Goal: Information Seeking & Learning: Learn about a topic

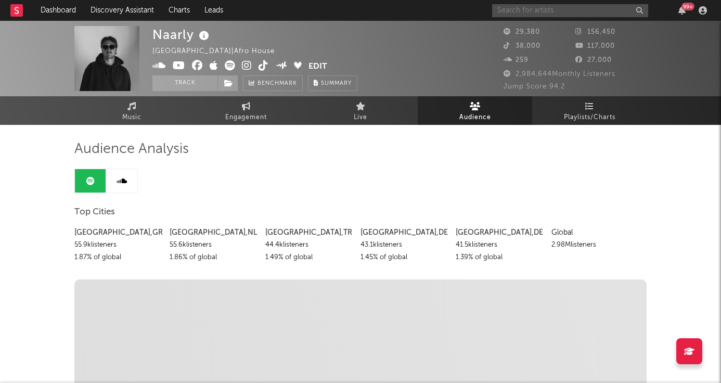
click at [527, 8] on input "text" at bounding box center [570, 10] width 156 height 13
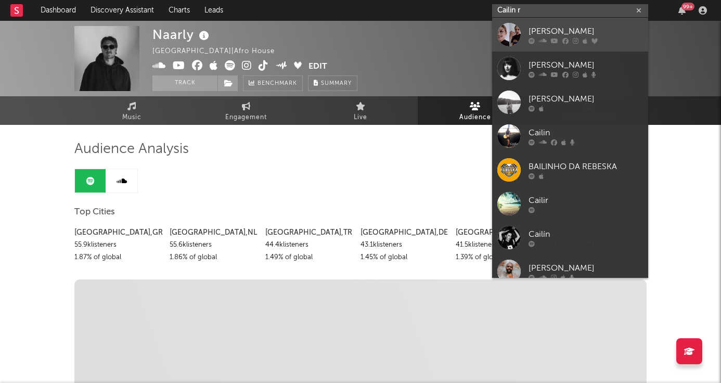
type input "Cailin r"
click at [565, 24] on link "[PERSON_NAME]" at bounding box center [570, 35] width 156 height 34
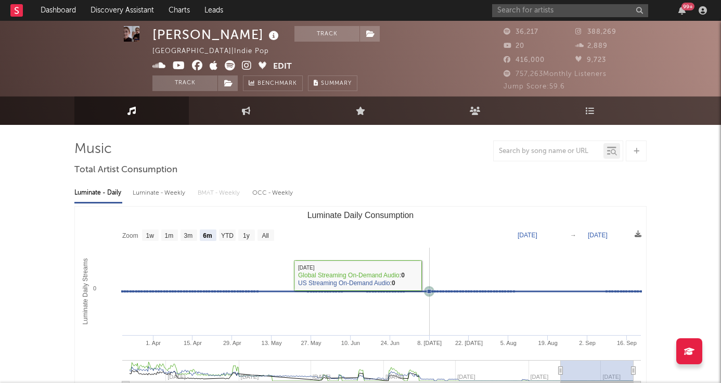
scroll to position [26, 0]
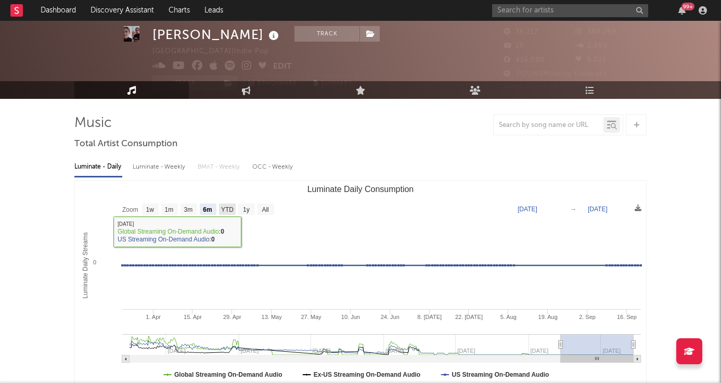
click at [221, 207] on text "YTD" at bounding box center [227, 209] width 12 height 7
select select "YTD"
type input "[DATE]"
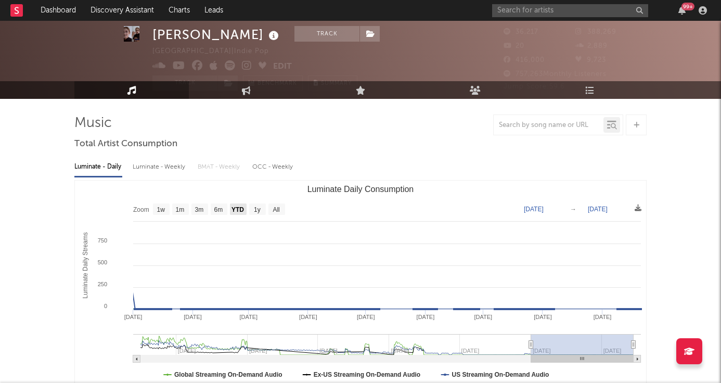
click at [247, 209] on rect "Luminate Daily Consumption" at bounding box center [238, 209] width 17 height 11
click at [255, 209] on text "1y" at bounding box center [257, 209] width 7 height 7
select select "1y"
type input "[DATE]"
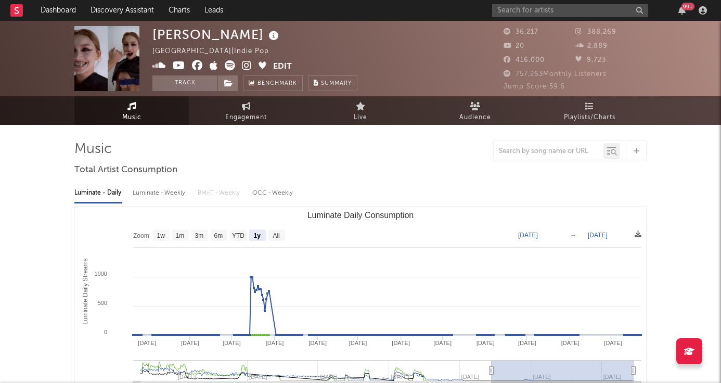
scroll to position [0, 0]
click at [475, 111] on link "Audience" at bounding box center [475, 110] width 115 height 29
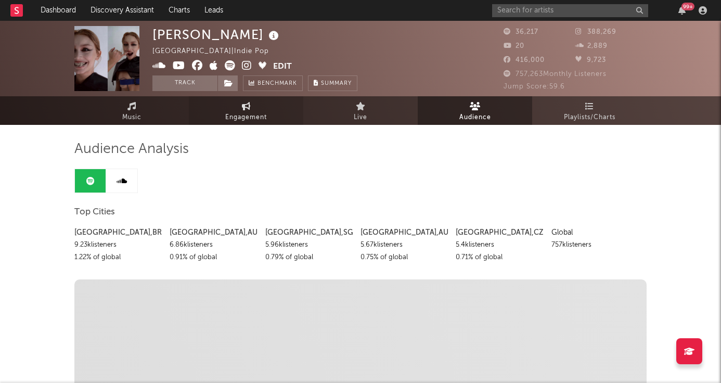
click at [256, 103] on link "Engagement" at bounding box center [246, 110] width 115 height 29
select select "1w"
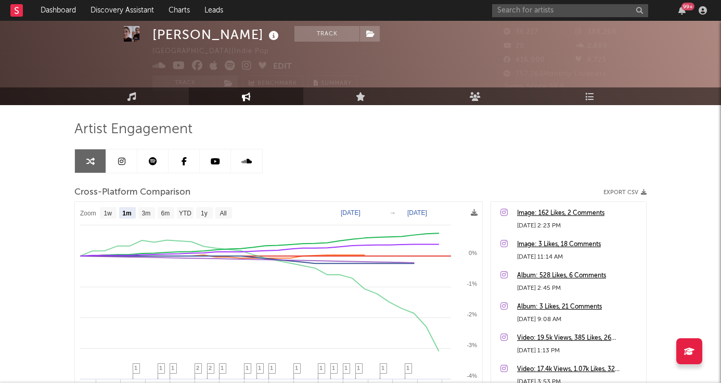
scroll to position [28, 0]
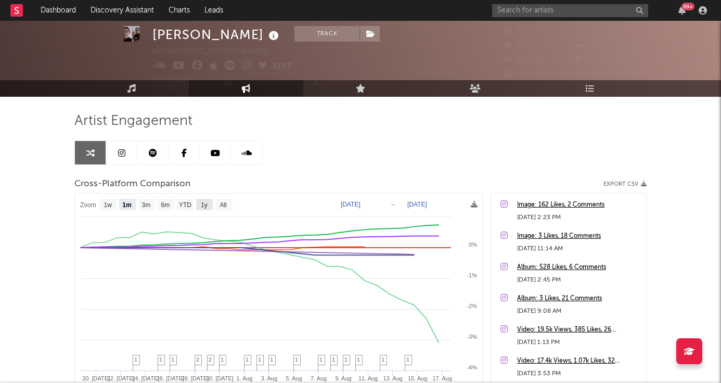
click at [206, 204] on text "1y" at bounding box center [204, 204] width 7 height 7
select select "1y"
type input "[DATE]"
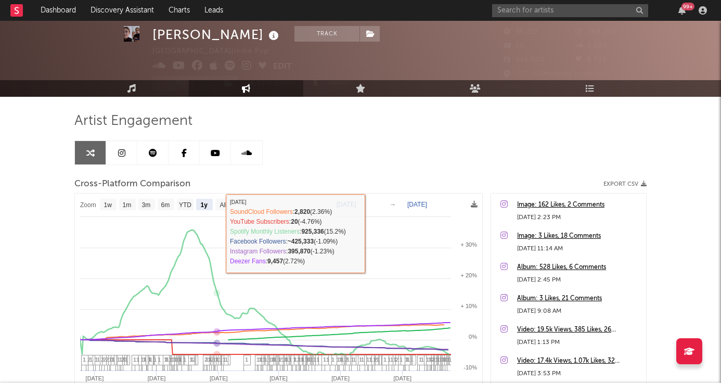
click at [221, 213] on rect at bounding box center [279, 330] width 408 height 272
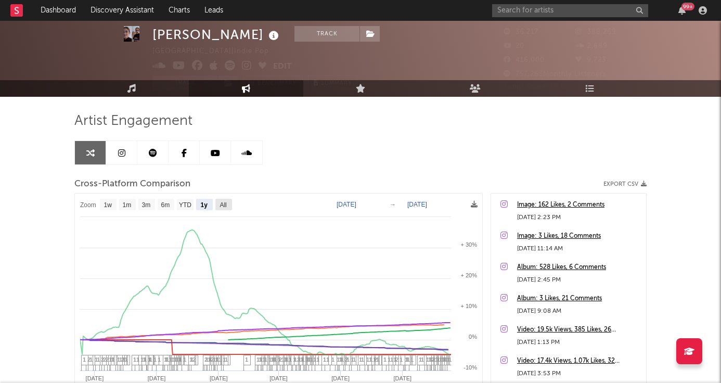
click at [221, 209] on rect at bounding box center [223, 204] width 17 height 11
select select "All"
type input "[DATE]"
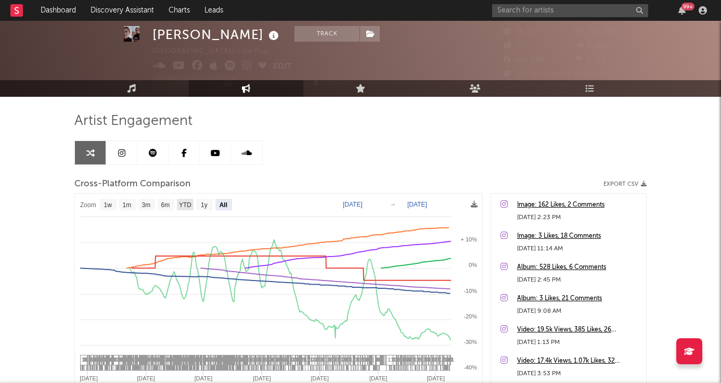
click at [186, 208] on g "YTD" at bounding box center [185, 204] width 17 height 11
select select "YTD"
type input "[DATE]"
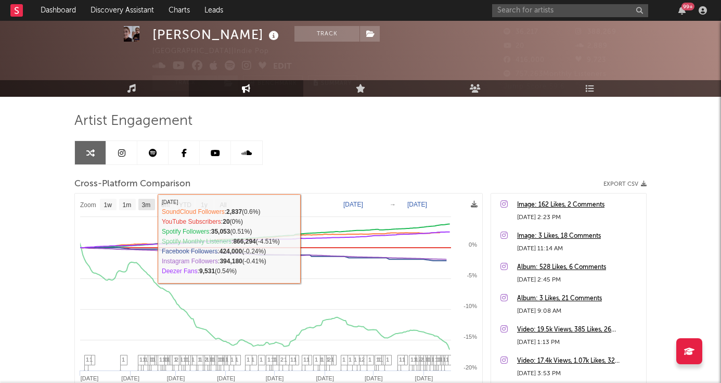
click at [148, 205] on text "3m" at bounding box center [146, 204] width 9 height 7
select select "3m"
type input "[DATE]"
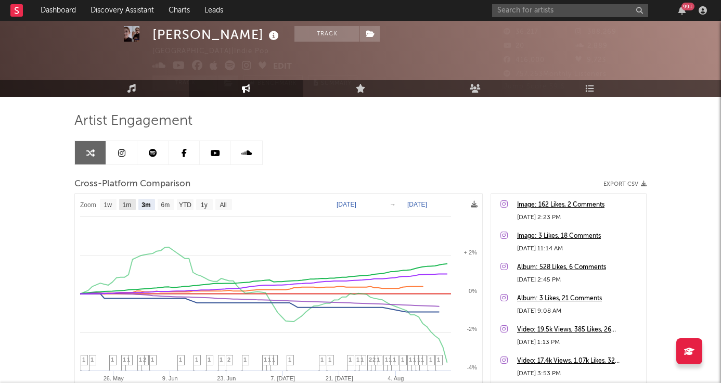
click at [131, 204] on text "1m" at bounding box center [127, 204] width 9 height 7
select select "1m"
type input "[DATE]"
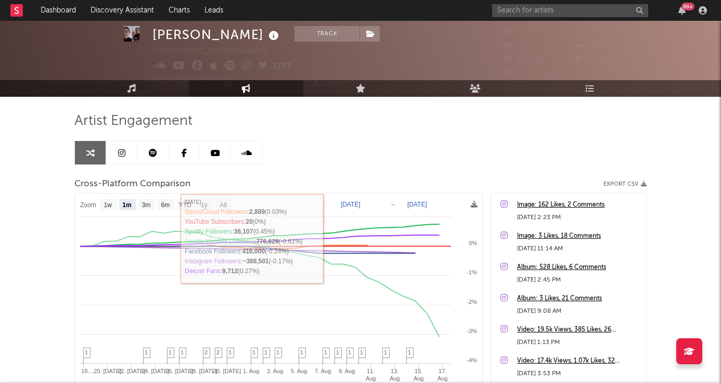
click at [176, 209] on rect at bounding box center [279, 330] width 408 height 272
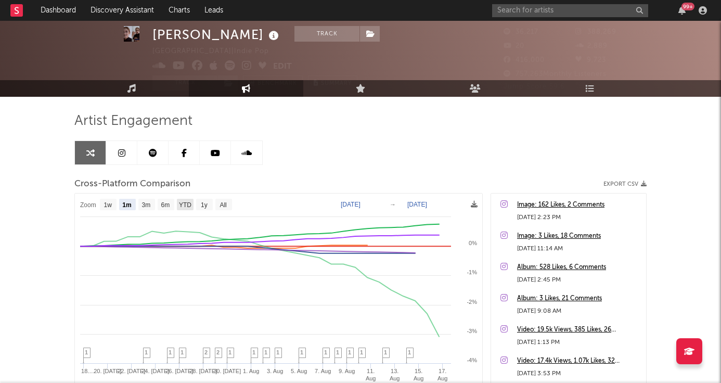
click at [187, 209] on rect at bounding box center [185, 204] width 17 height 11
select select "YTD"
type input "[DATE]"
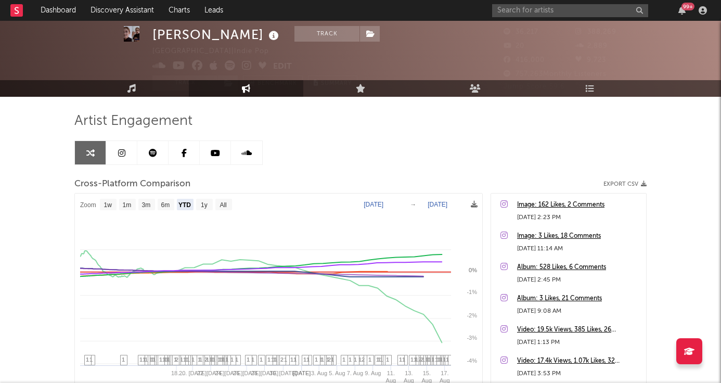
select select "1w"
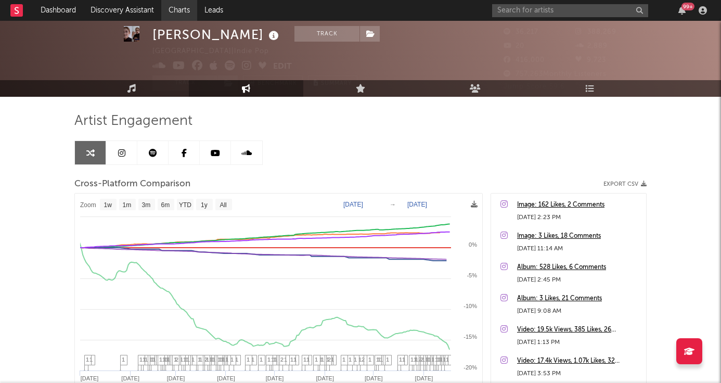
click at [183, 3] on link "Charts" at bounding box center [179, 10] width 36 height 21
